Goal: Task Accomplishment & Management: Use online tool/utility

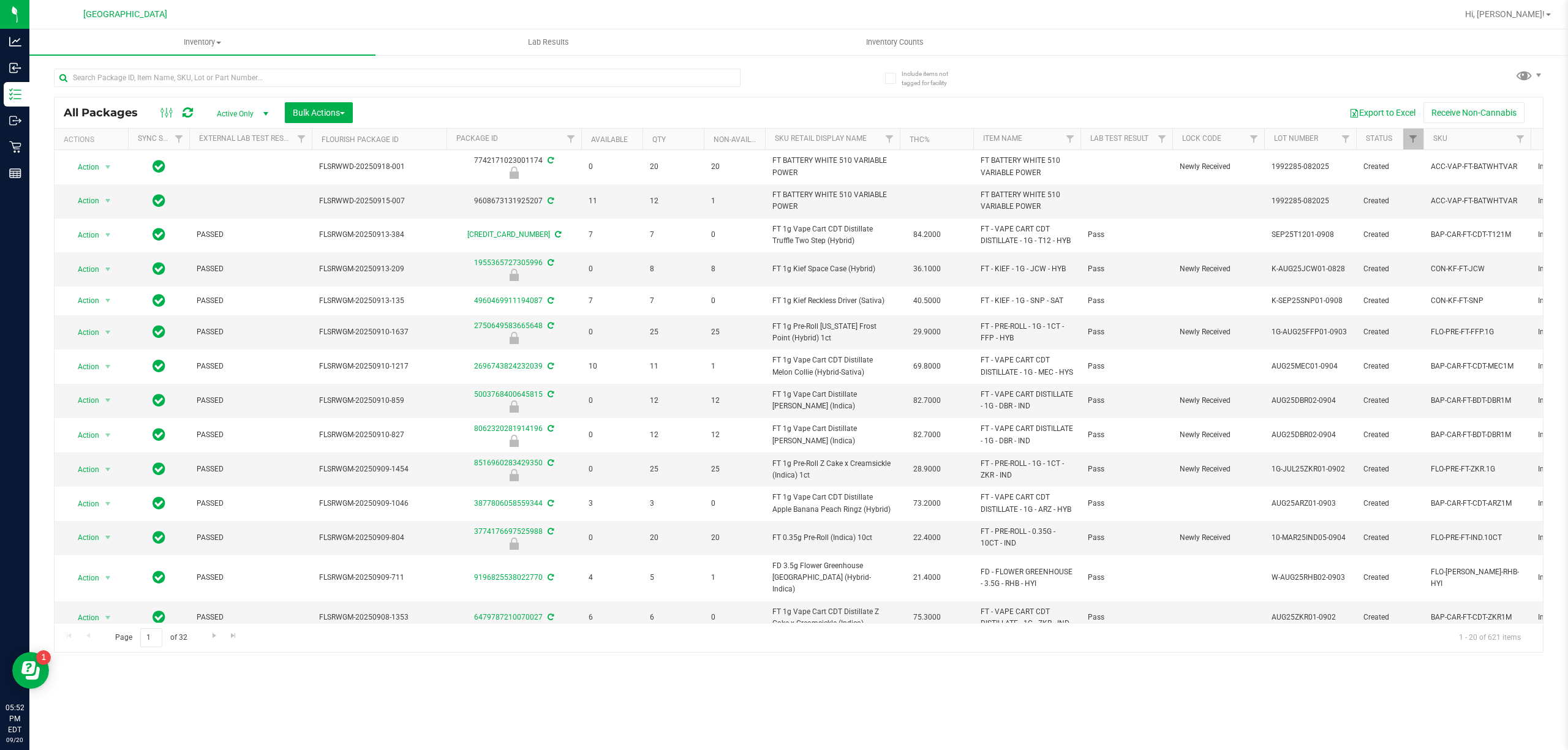
click at [368, 87] on div at bounding box center [396, 82] width 686 height 28
click at [366, 84] on input "text" at bounding box center [396, 78] width 686 height 18
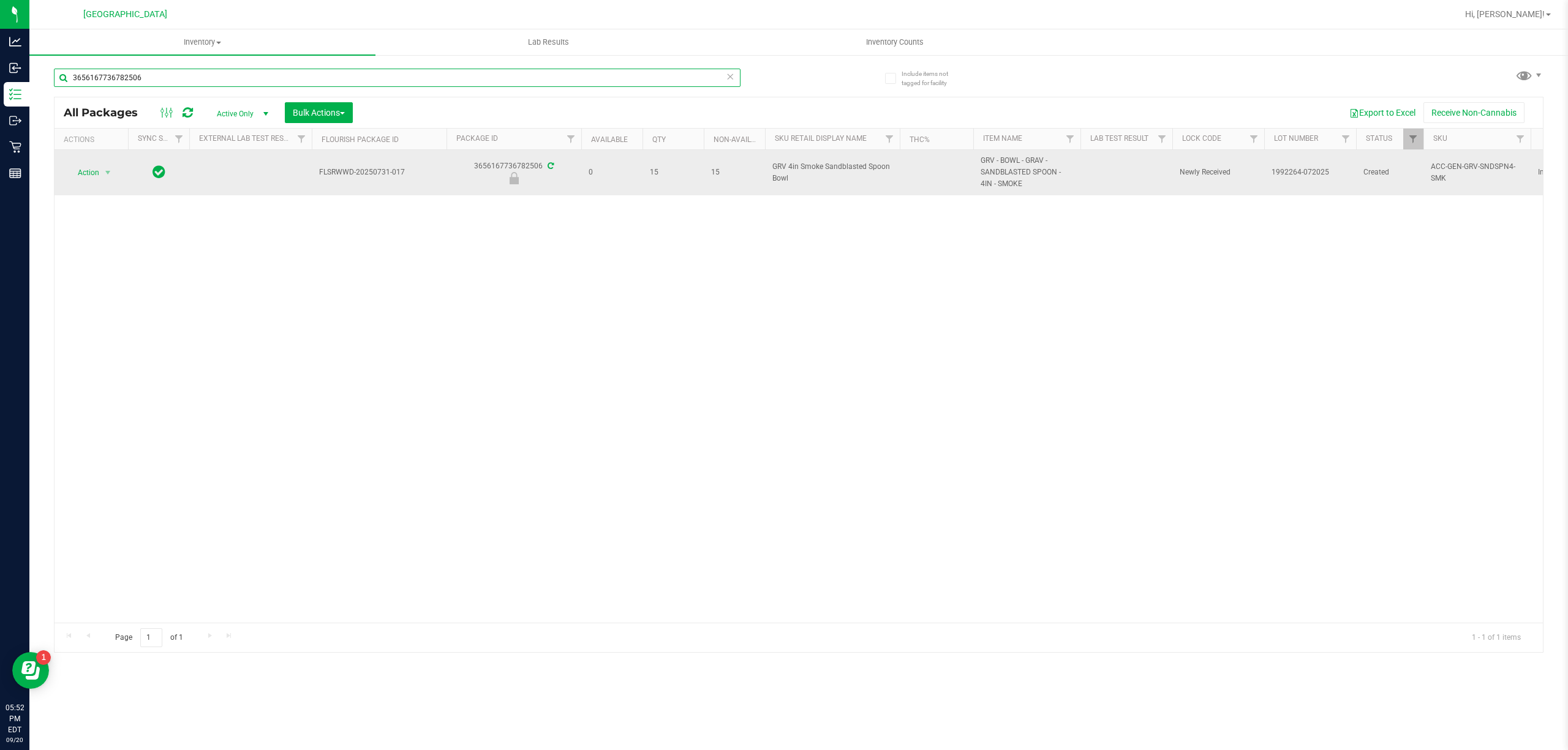
type input "3656167736782506"
click at [102, 172] on span "select" at bounding box center [107, 172] width 15 height 17
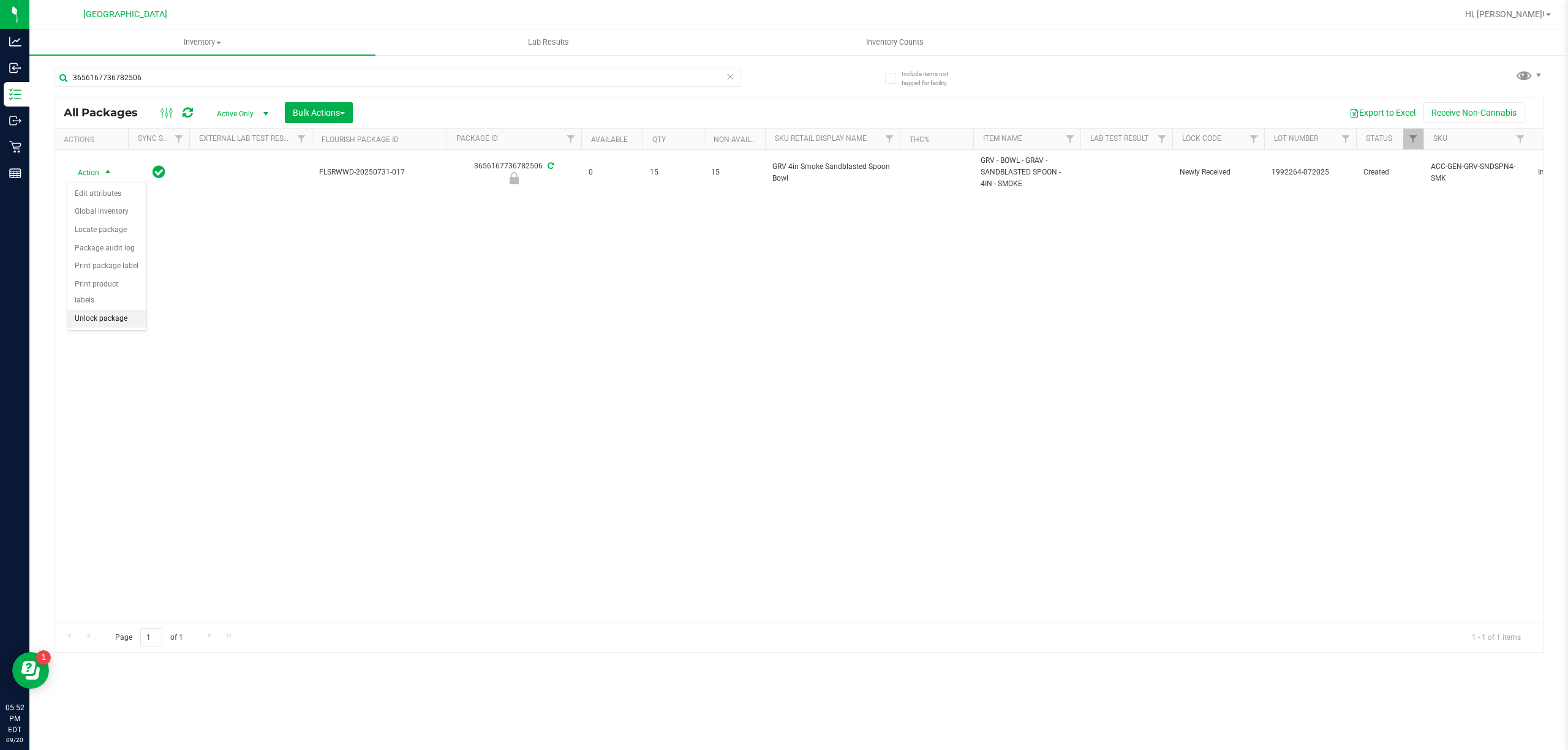
click at [121, 314] on li "Unlock package" at bounding box center [107, 319] width 79 height 18
click at [1177, 435] on div "Action Action Adjust qty Create package Edit attributes Global inventory Locate…" at bounding box center [798, 386] width 1488 height 472
click at [282, 66] on div "3656167736782506" at bounding box center [426, 77] width 745 height 39
click at [282, 65] on div "3656167736782506" at bounding box center [426, 77] width 745 height 39
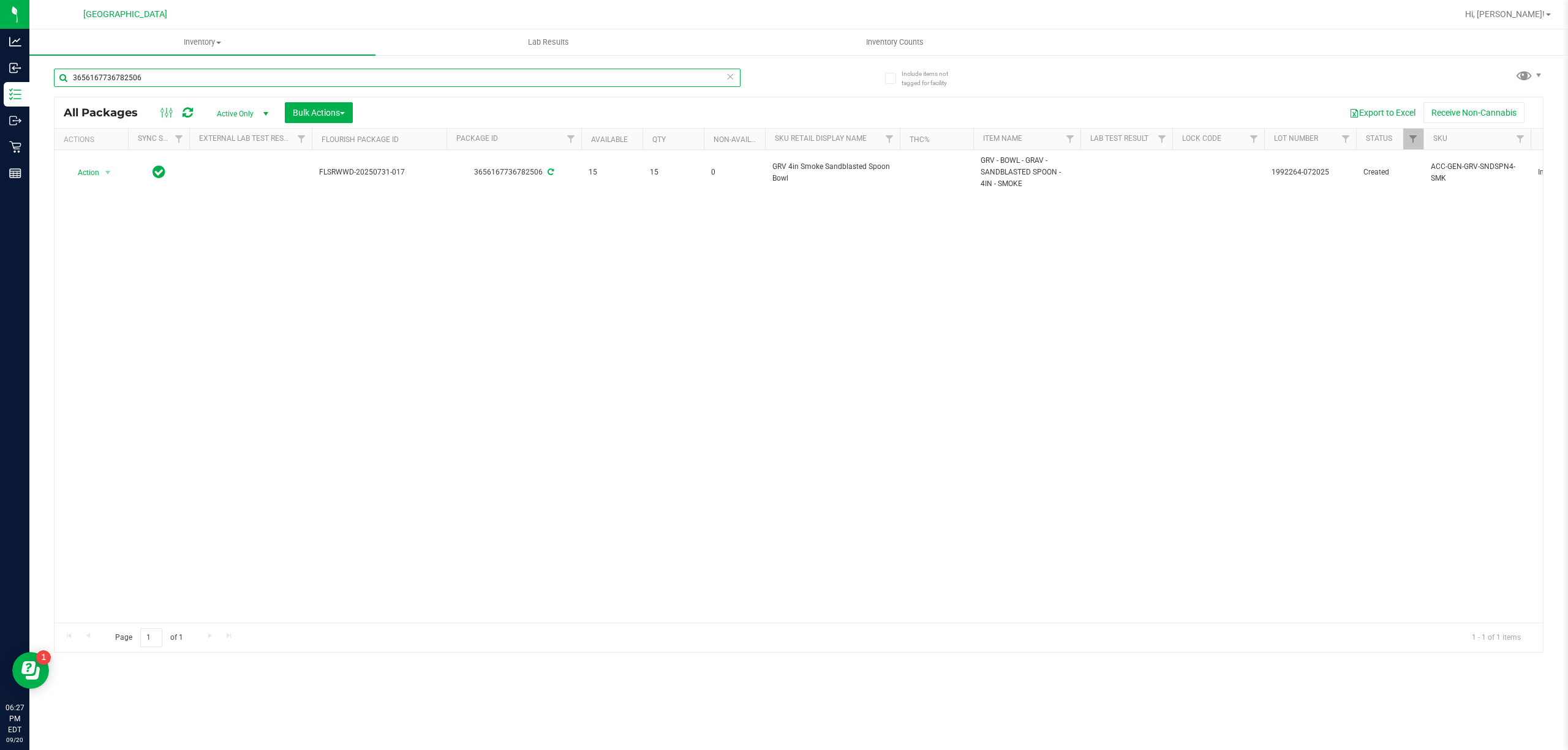
click at [272, 81] on input "3656167736782506" at bounding box center [396, 78] width 686 height 18
type input "ckz"
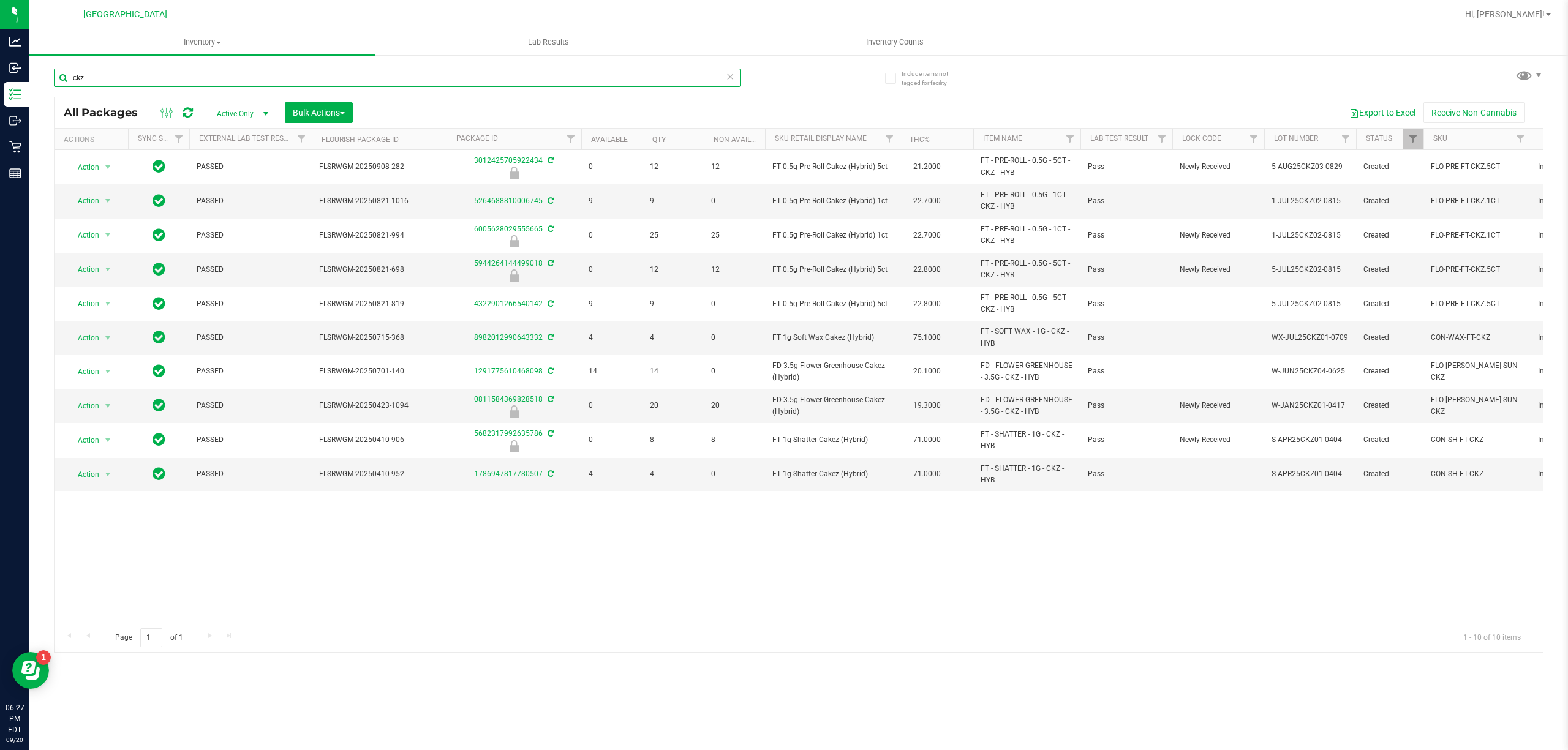
click at [340, 77] on input "ckz" at bounding box center [396, 78] width 686 height 18
